Goal: Transaction & Acquisition: Purchase product/service

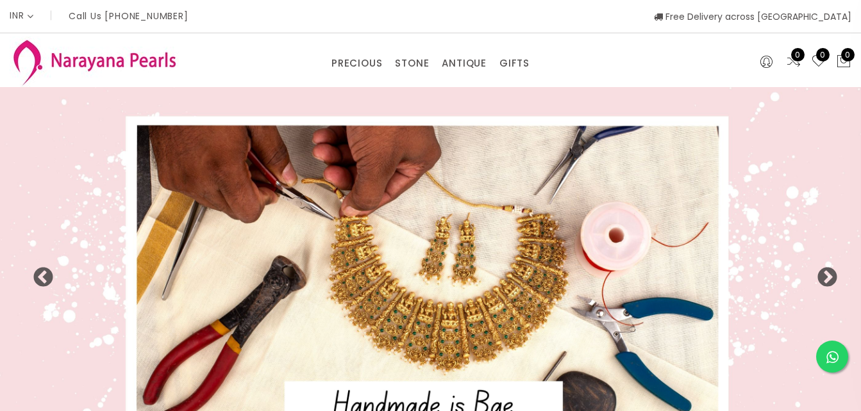
select select "INR"
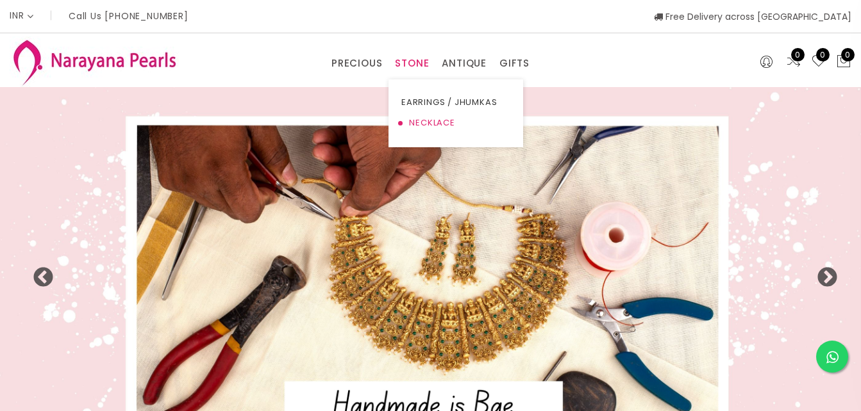
click at [425, 124] on link "NECKLACE" at bounding box center [455, 123] width 109 height 21
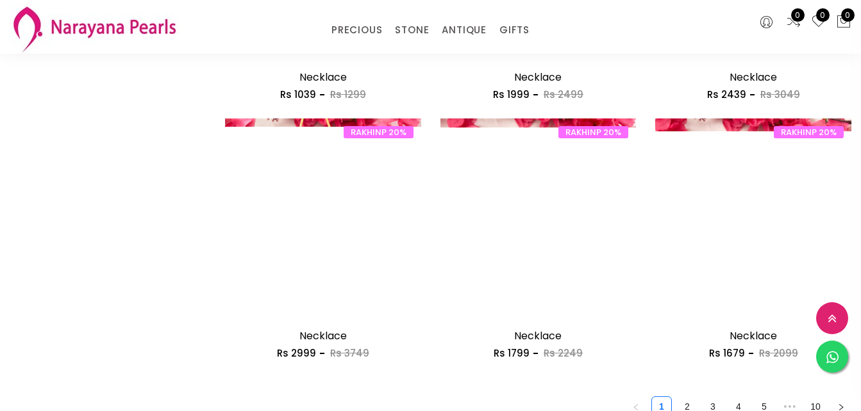
scroll to position [1794, 0]
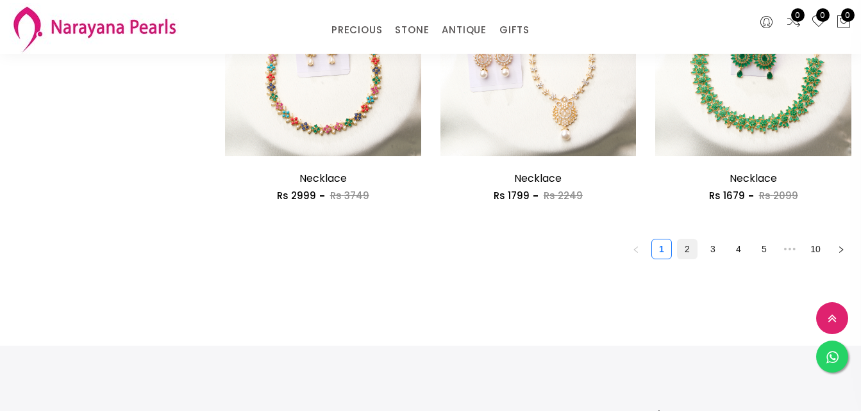
click at [691, 246] on link "2" at bounding box center [686, 249] width 19 height 19
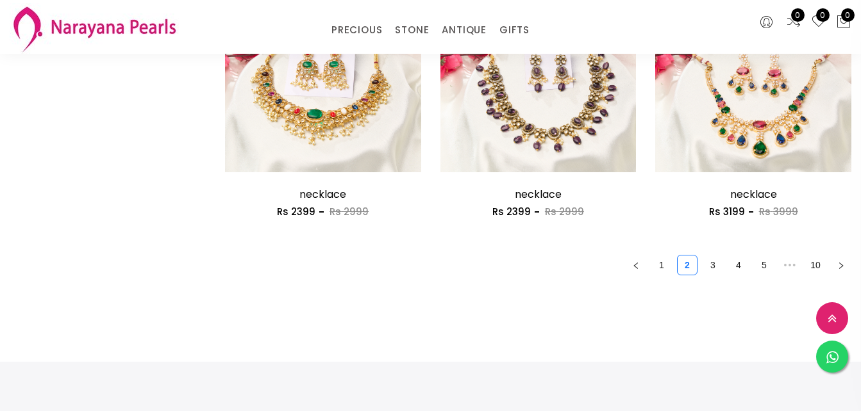
scroll to position [1858, 0]
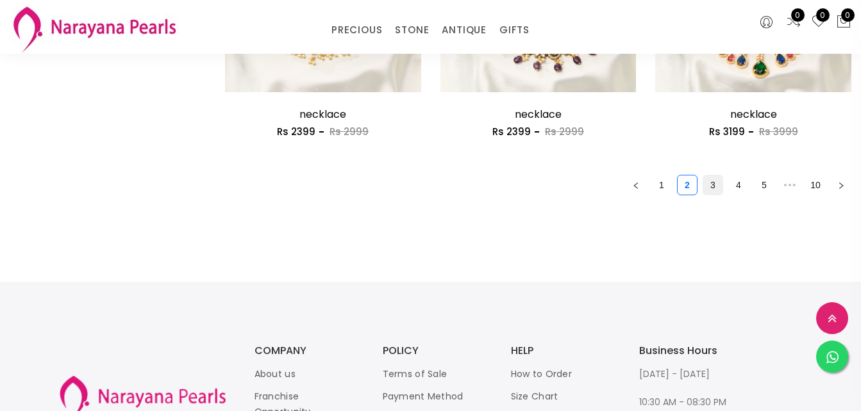
click at [707, 185] on link "3" at bounding box center [712, 185] width 19 height 19
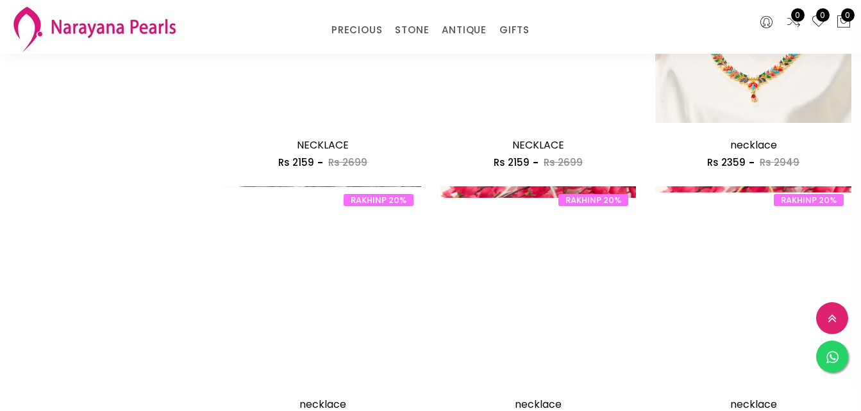
scroll to position [833, 0]
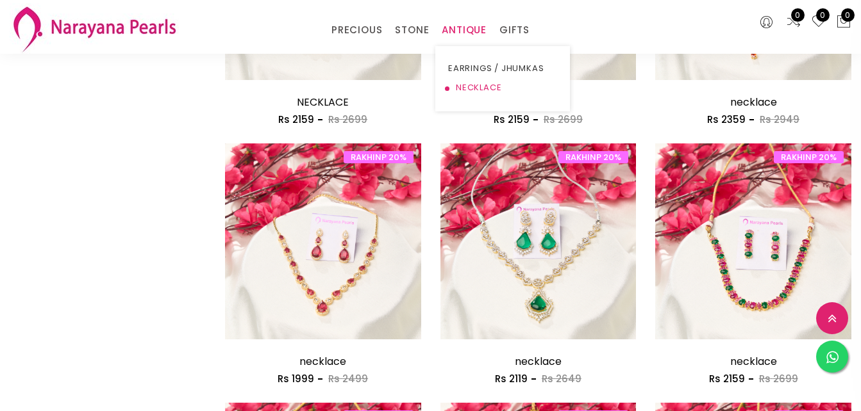
click at [468, 88] on link "NECKLACE" at bounding box center [502, 87] width 109 height 19
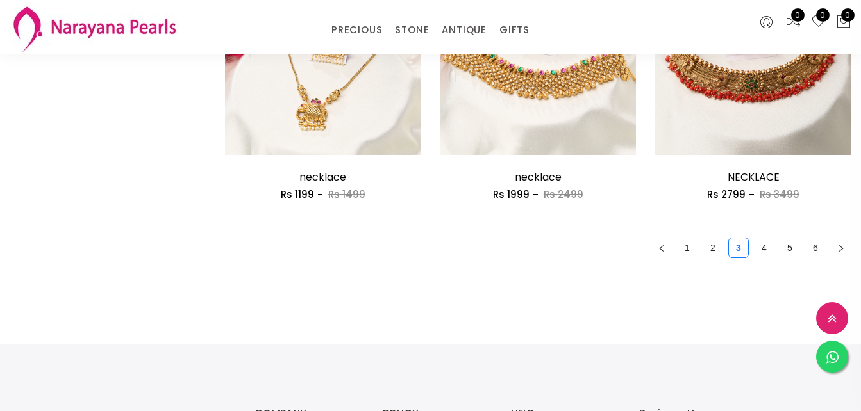
scroll to position [1794, 0]
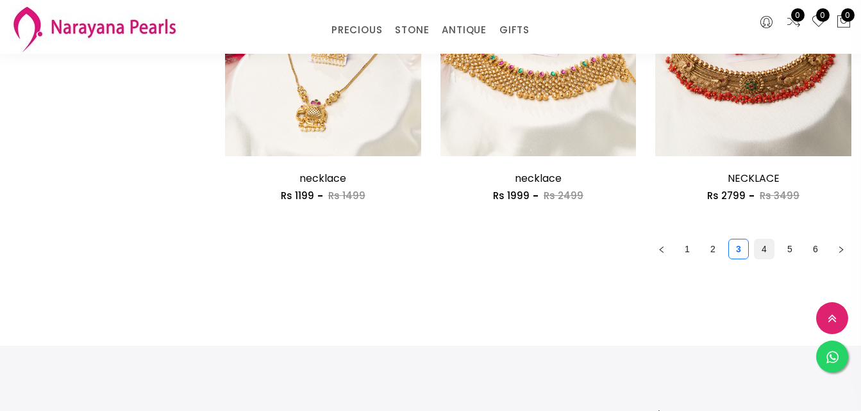
click at [764, 250] on link "4" at bounding box center [763, 249] width 19 height 19
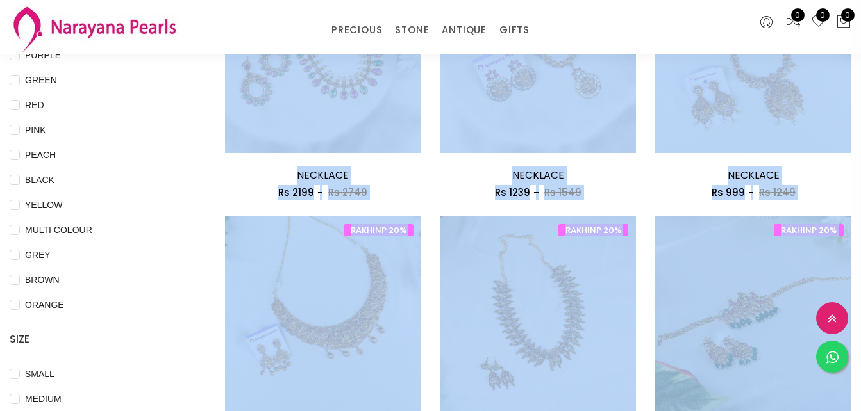
scroll to position [256, 0]
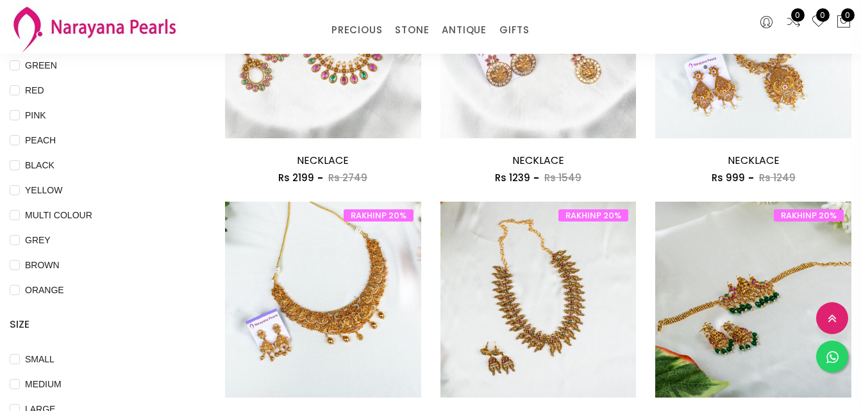
click at [194, 226] on div "COLOR GOLD WHITE BLUE SILVER PURPLE GREEN RED PINK PEACH BLACK YELLOW MULTI COL…" at bounding box center [108, 157] width 196 height 519
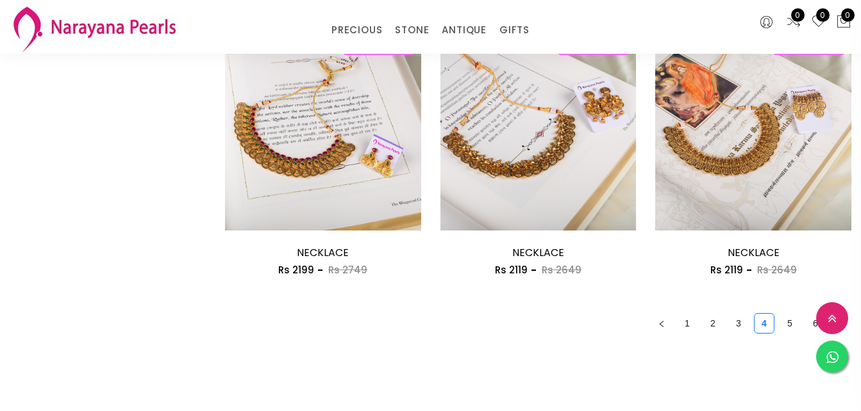
scroll to position [1730, 0]
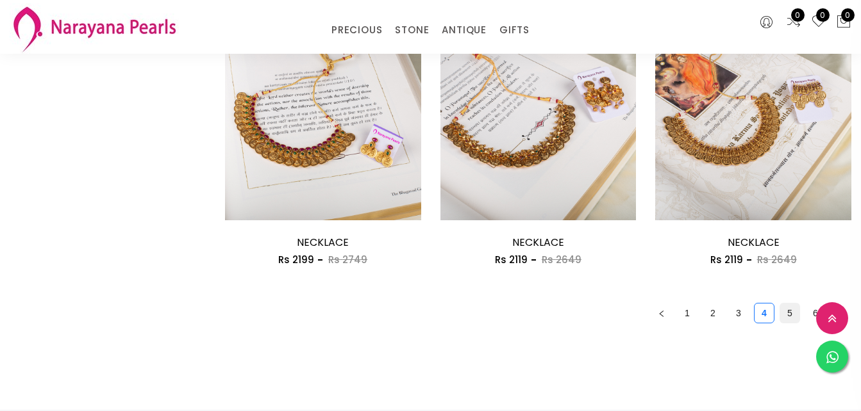
click at [788, 317] on link "5" at bounding box center [789, 313] width 19 height 19
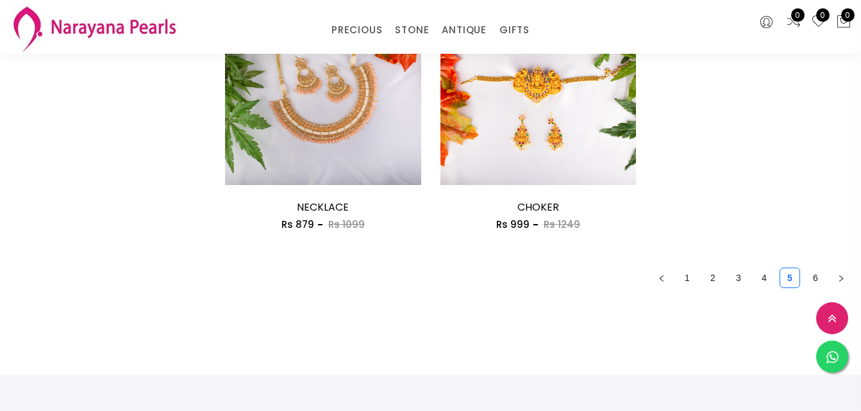
scroll to position [1769, 0]
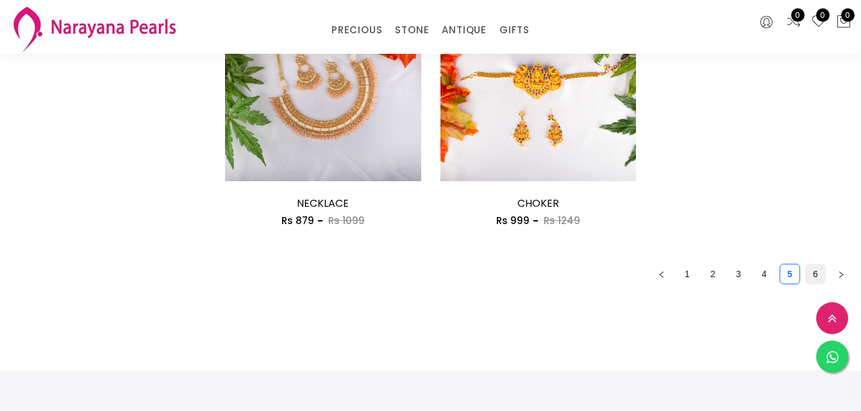
click at [812, 277] on link "6" at bounding box center [814, 274] width 19 height 19
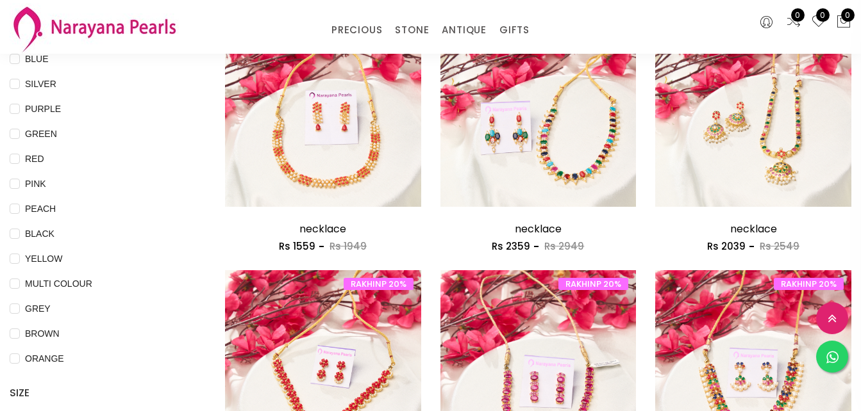
scroll to position [195, 0]
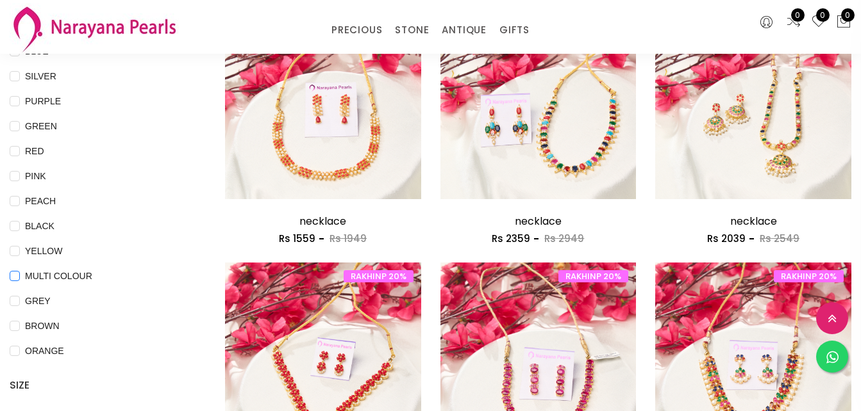
click at [17, 281] on COLOUR "MULTI COLOUR" at bounding box center [15, 285] width 10 height 29
checkbox COLOUR "true"
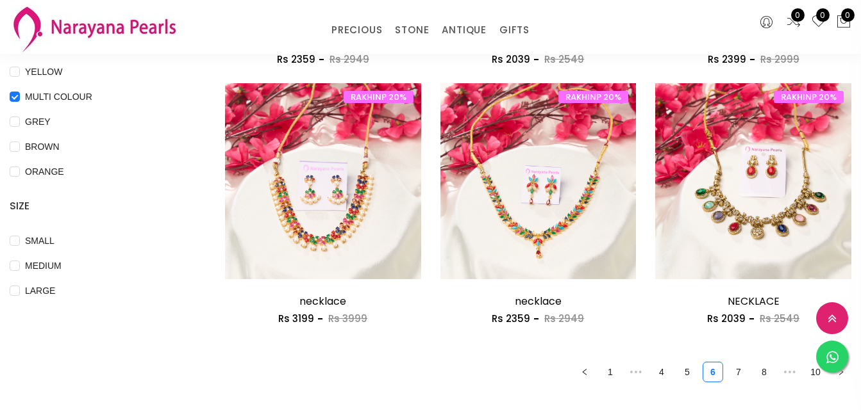
scroll to position [388, 0]
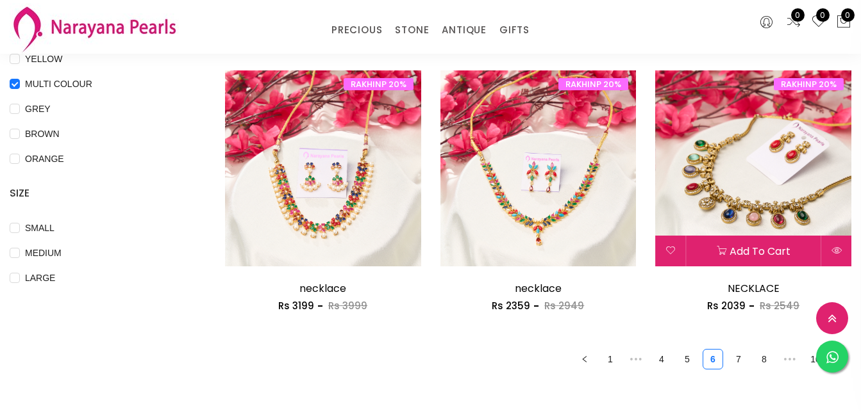
click at [780, 206] on img at bounding box center [753, 168] width 196 height 196
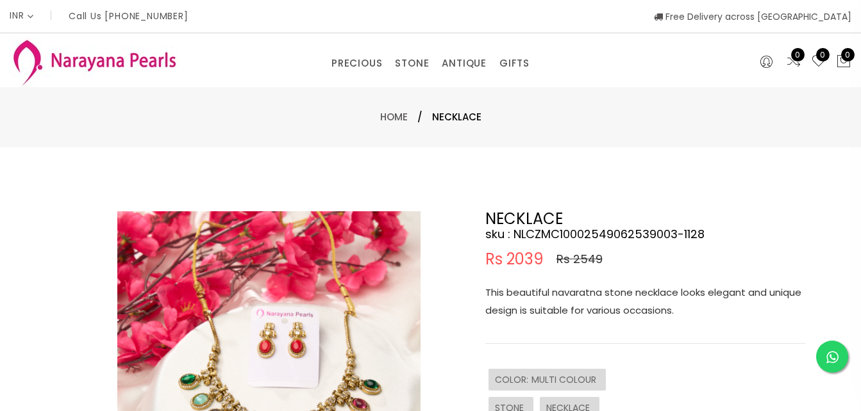
click at [245, 314] on img at bounding box center [268, 362] width 303 height 303
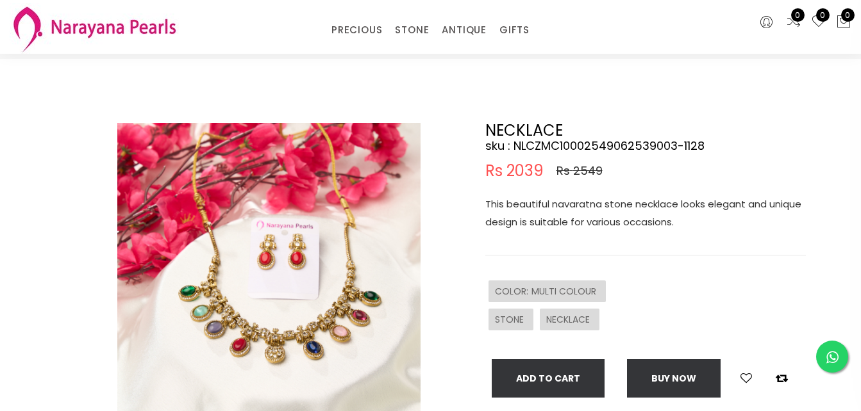
scroll to position [64, 0]
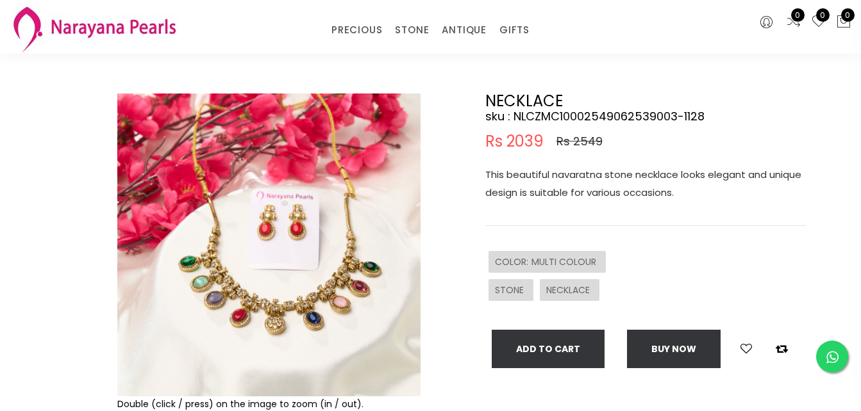
scroll to position [388, 0]
